Goal: Information Seeking & Learning: Learn about a topic

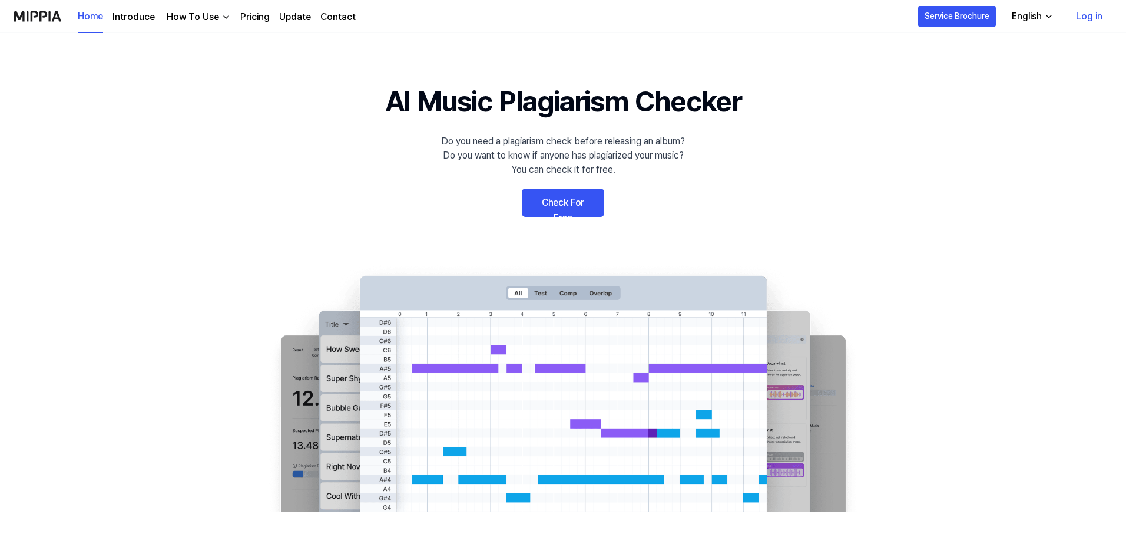
click at [240, 14] on link "Pricing" at bounding box center [254, 17] width 29 height 14
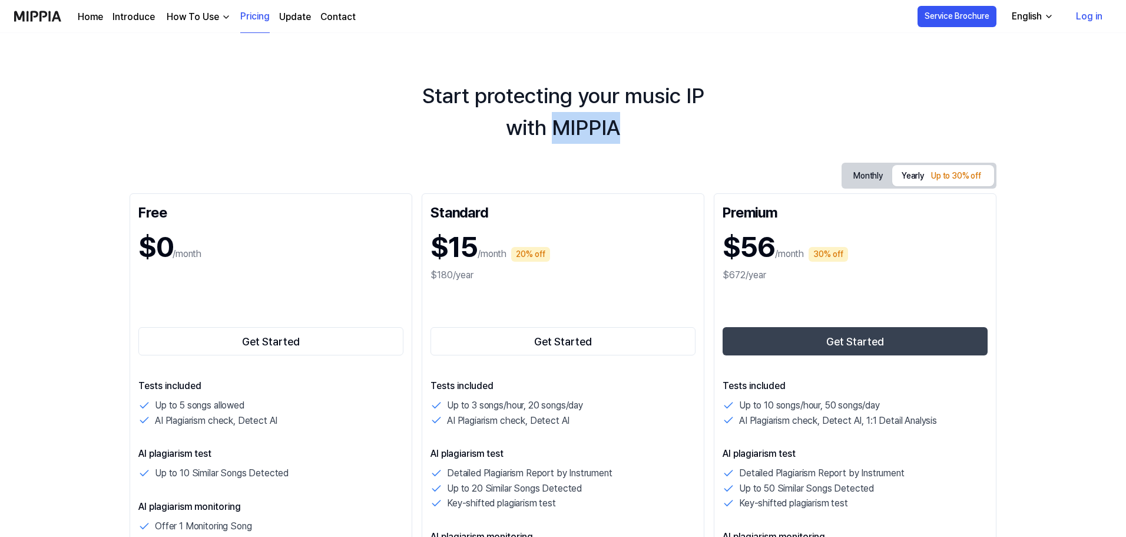
drag, startPoint x: 612, startPoint y: 125, endPoint x: 555, endPoint y: 126, distance: 57.1
click at [555, 126] on div "Start protecting your music IP with MIPPIA" at bounding box center [563, 112] width 1126 height 64
copy div "MIPPIA"
drag, startPoint x: 263, startPoint y: 1, endPoint x: 1047, endPoint y: 130, distance: 794.0
click at [1047, 130] on div "Start protecting your music IP with MIPPIA" at bounding box center [563, 112] width 1126 height 64
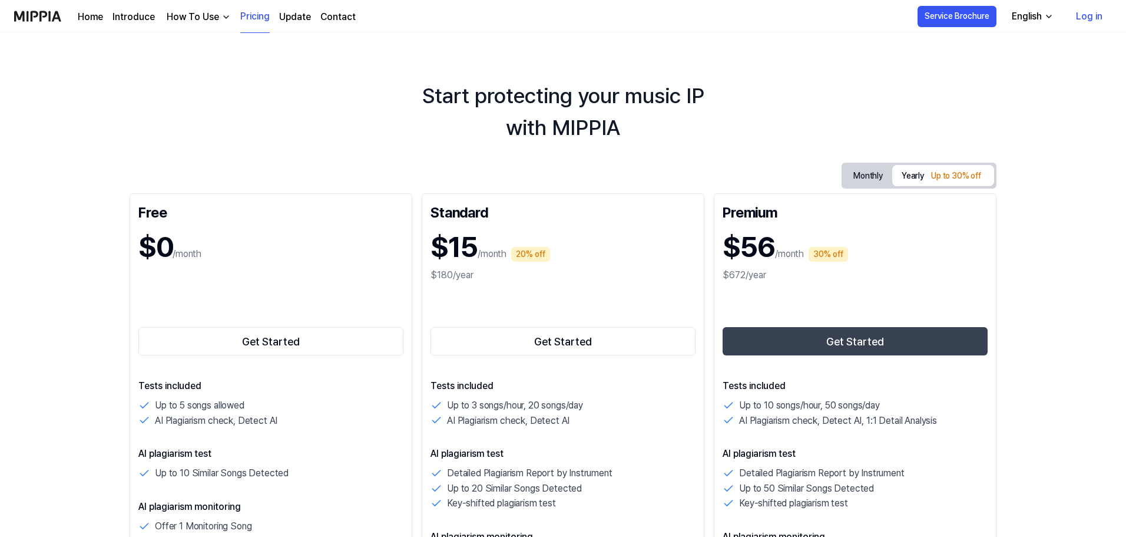
click at [207, 23] on div "How To Use" at bounding box center [192, 17] width 57 height 14
click at [197, 42] on link "Plagiarism Checker" at bounding box center [195, 44] width 113 height 24
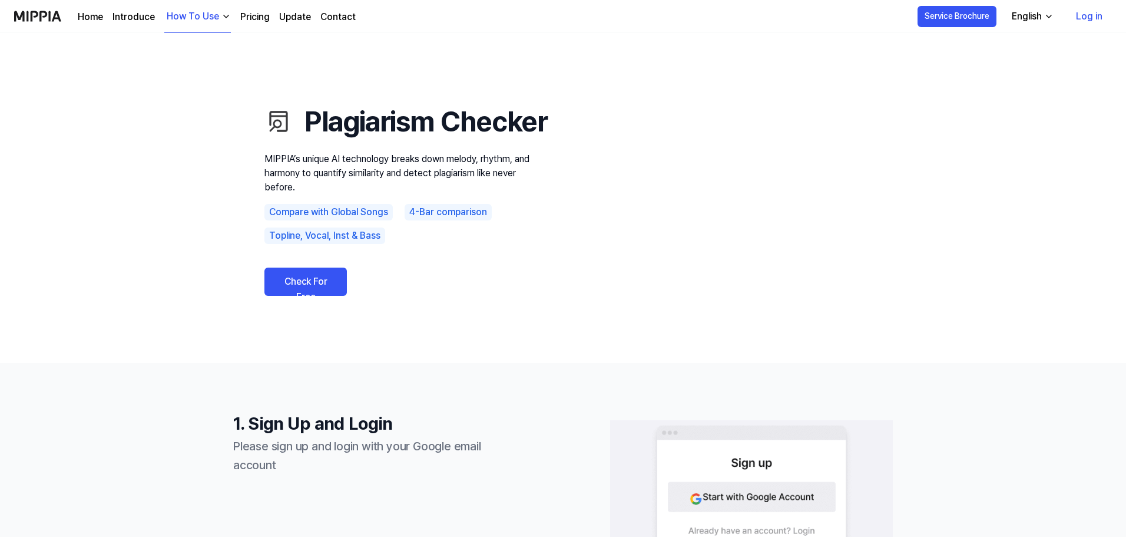
click at [196, 16] on div "How To Use" at bounding box center [192, 16] width 57 height 14
click at [190, 92] on link "Detail Analysis" at bounding box center [195, 100] width 113 height 24
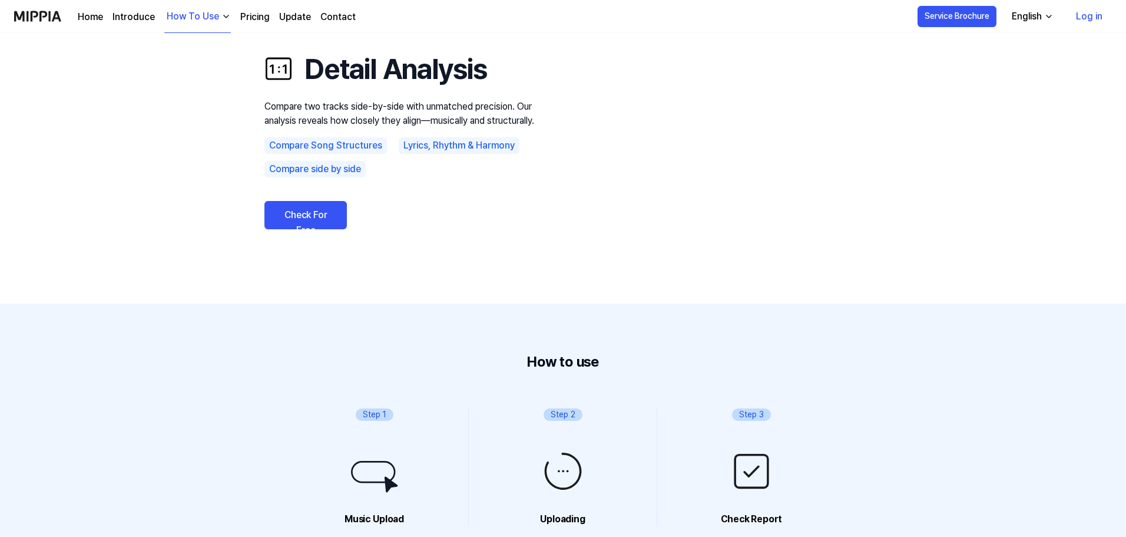
scroll to position [59, 0]
click at [221, 14] on img "button" at bounding box center [225, 16] width 9 height 9
click at [191, 119] on link "Detect AI" at bounding box center [195, 123] width 113 height 24
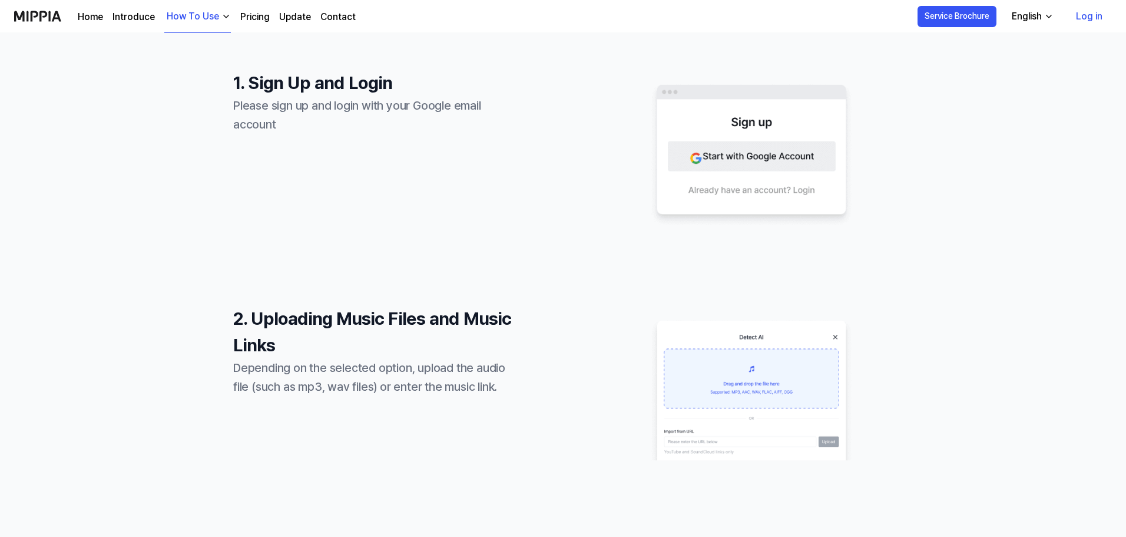
scroll to position [0, 0]
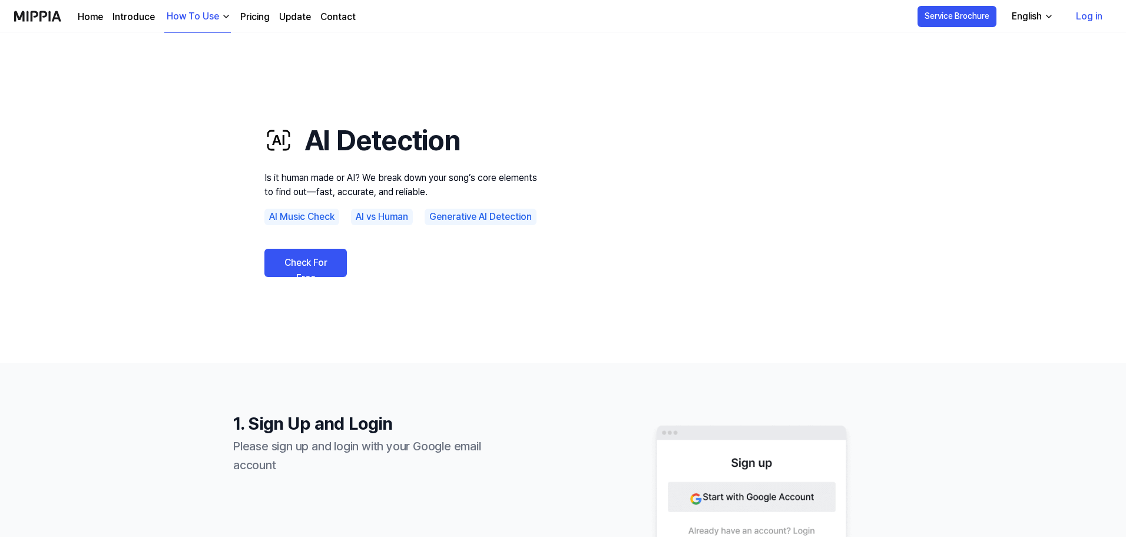
click at [87, 15] on link "Home" at bounding box center [90, 17] width 25 height 14
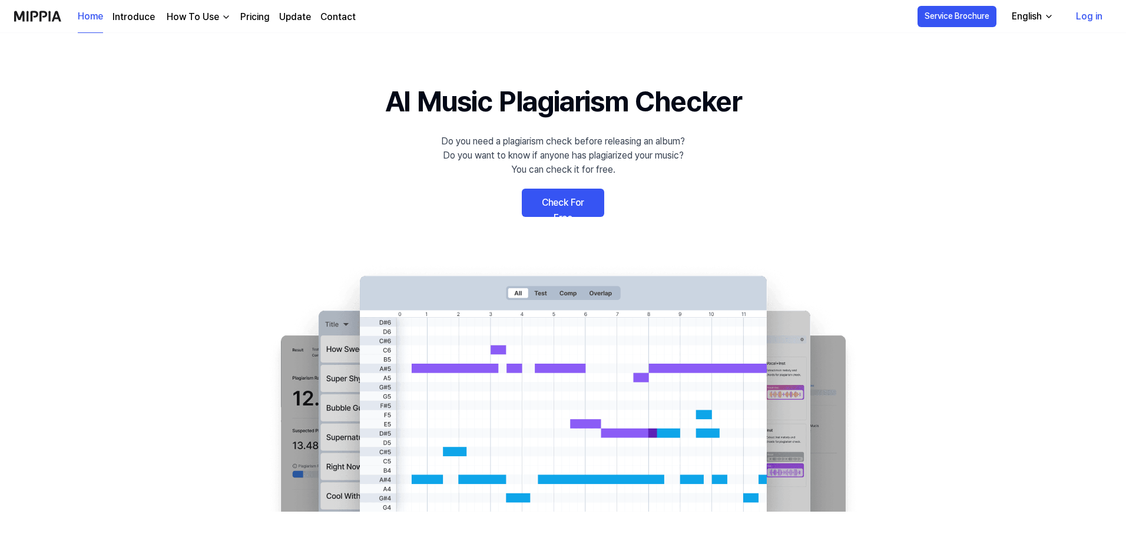
click at [131, 19] on link "Introduce" at bounding box center [134, 17] width 42 height 14
